Goal: Obtain resource: Download file/media

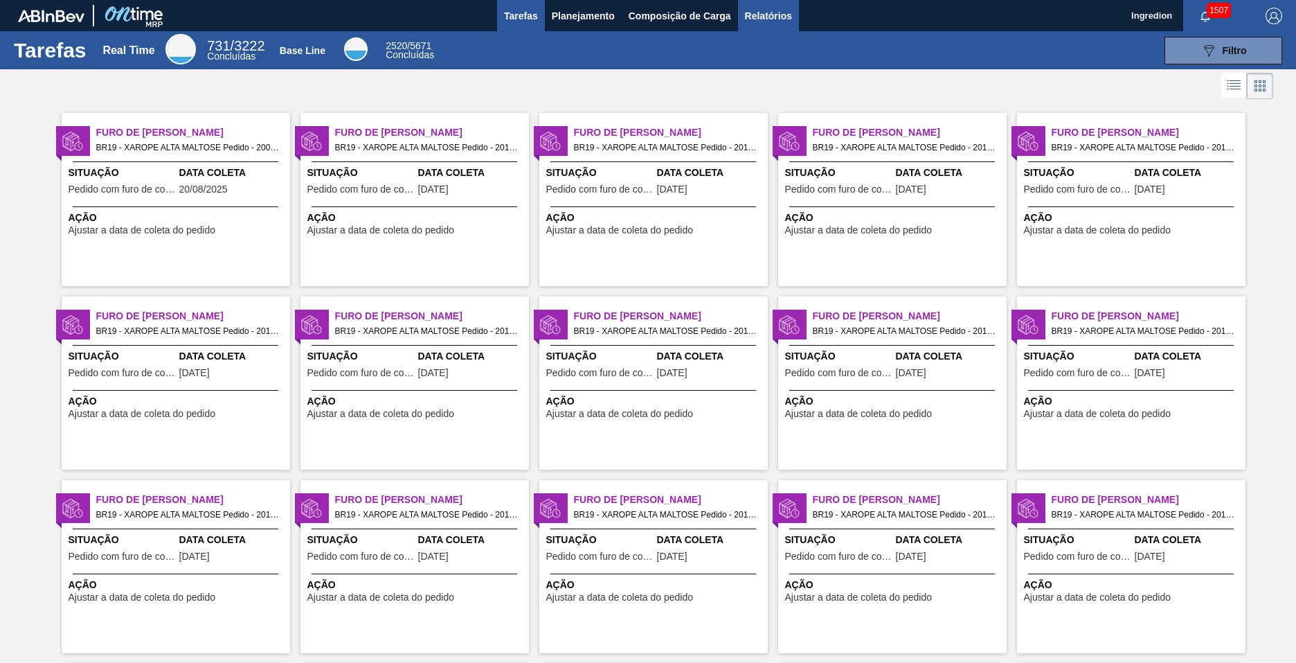
click at [767, 15] on span "Relatórios" at bounding box center [768, 16] width 47 height 17
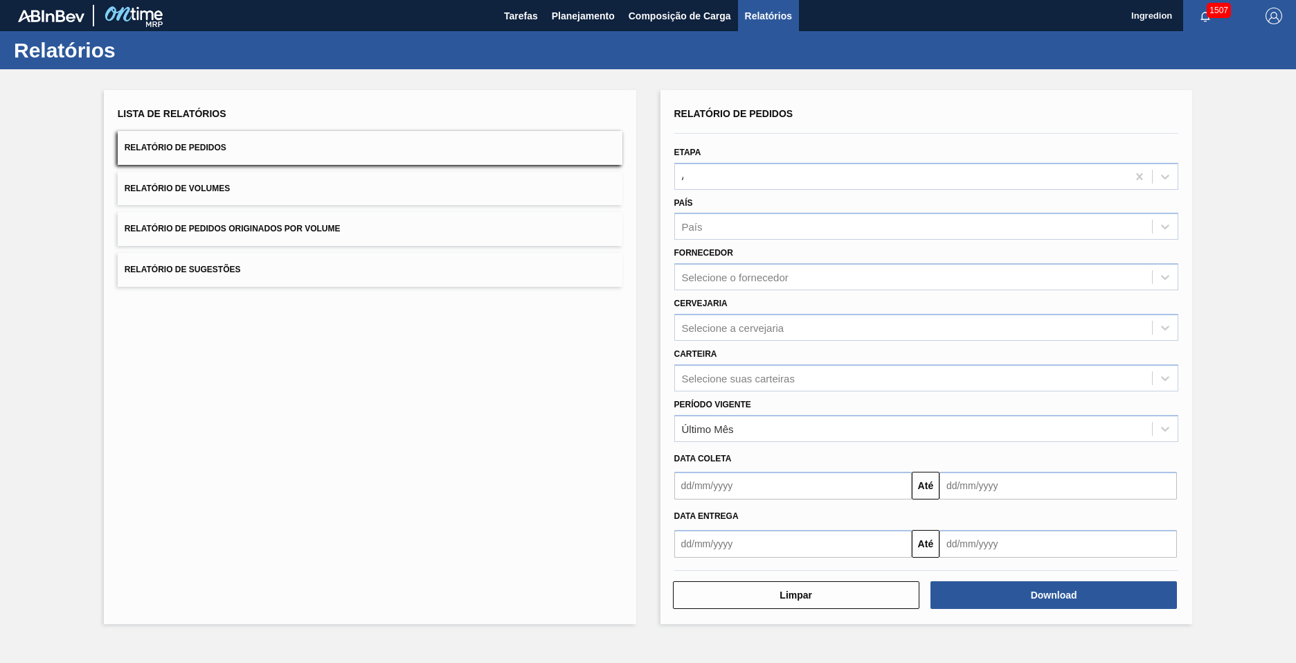
type input "Aguardando Faturamento"
type input "Xarope"
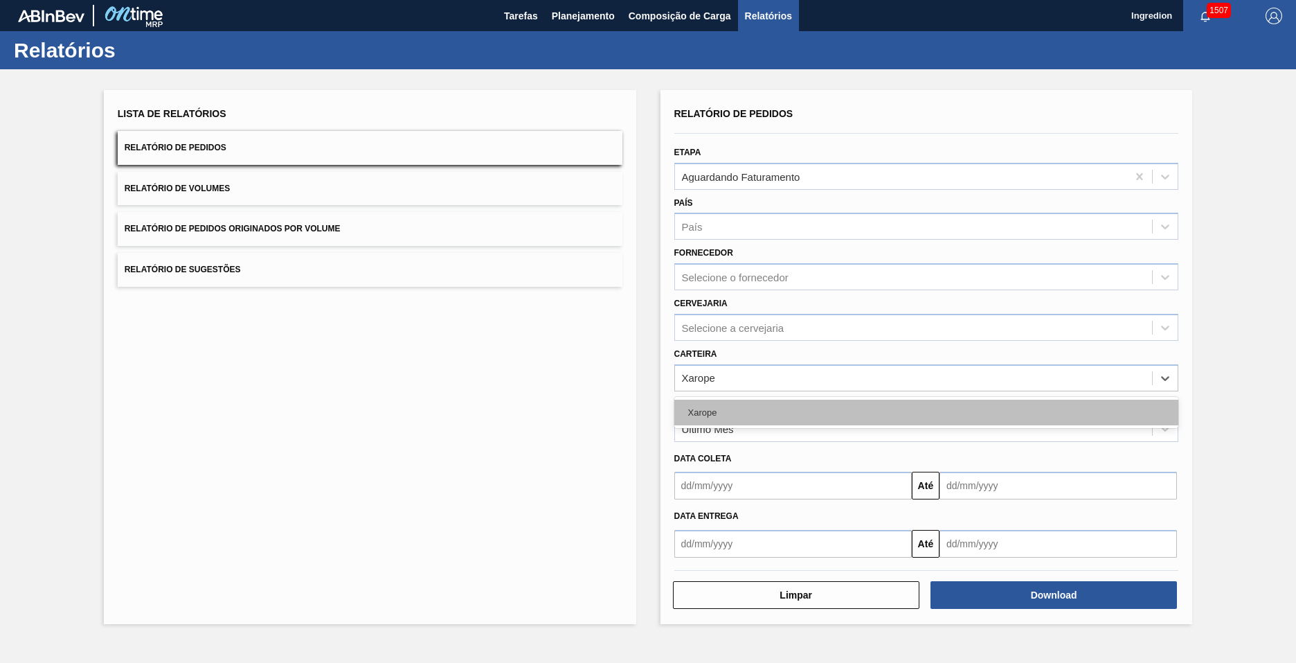
click at [926, 412] on div "Xarope" at bounding box center [926, 412] width 505 height 26
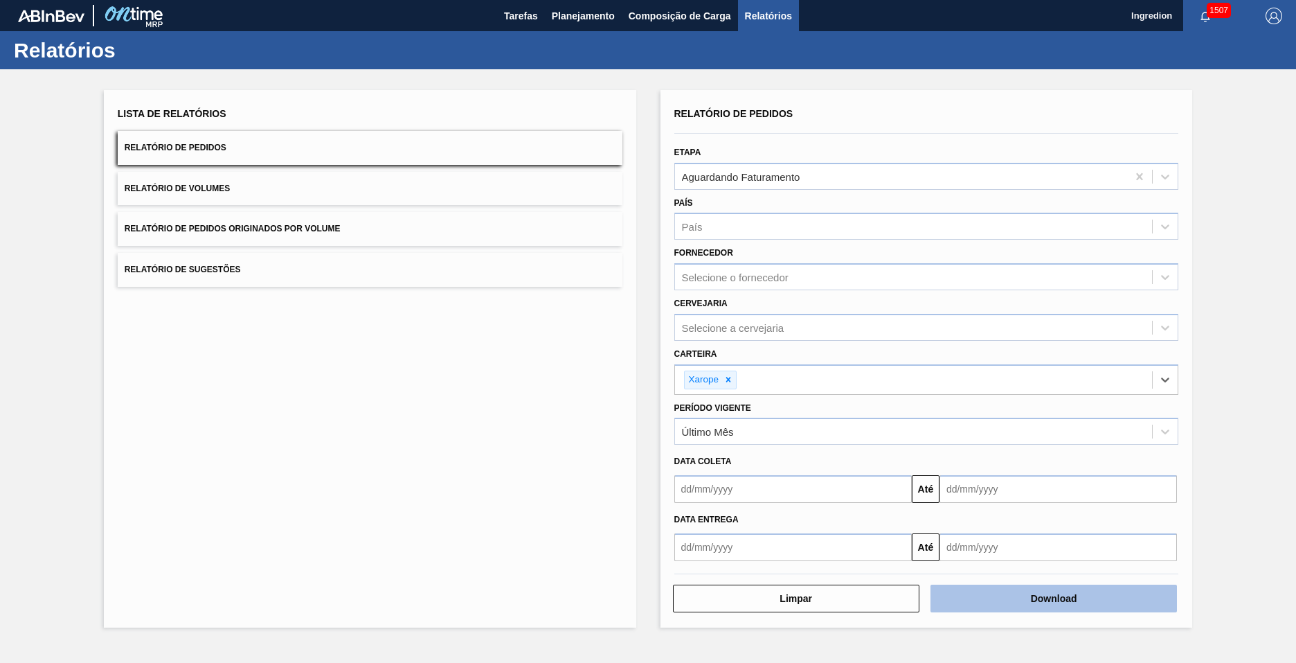
click at [1054, 598] on button "Download" at bounding box center [1053, 598] width 246 height 28
